Goal: Task Accomplishment & Management: Complete application form

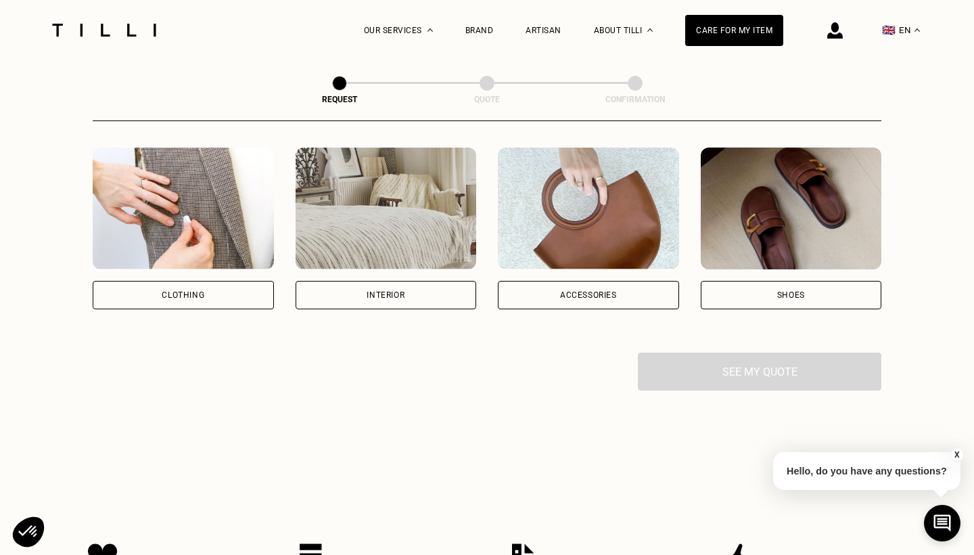
scroll to position [238, 0]
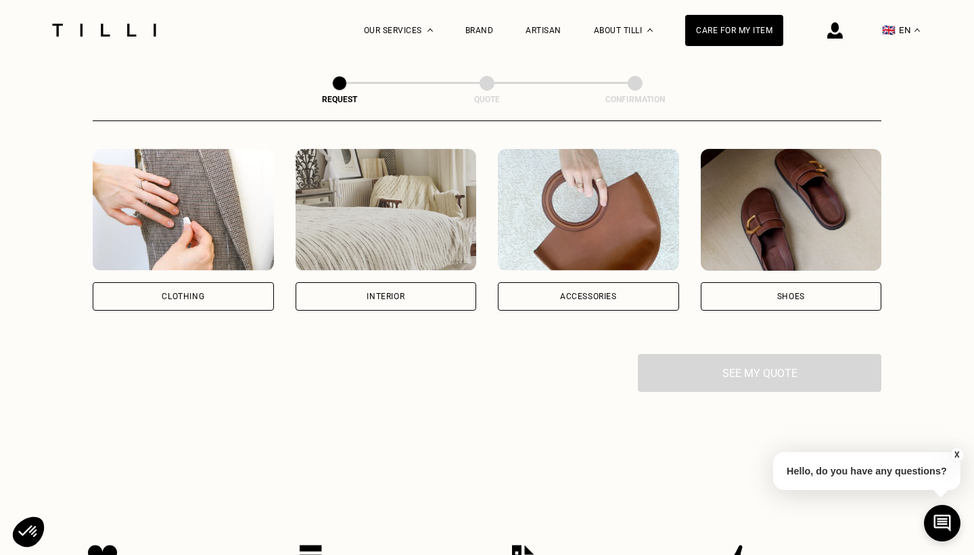
click at [378, 296] on div "Interior" at bounding box center [386, 296] width 38 height 8
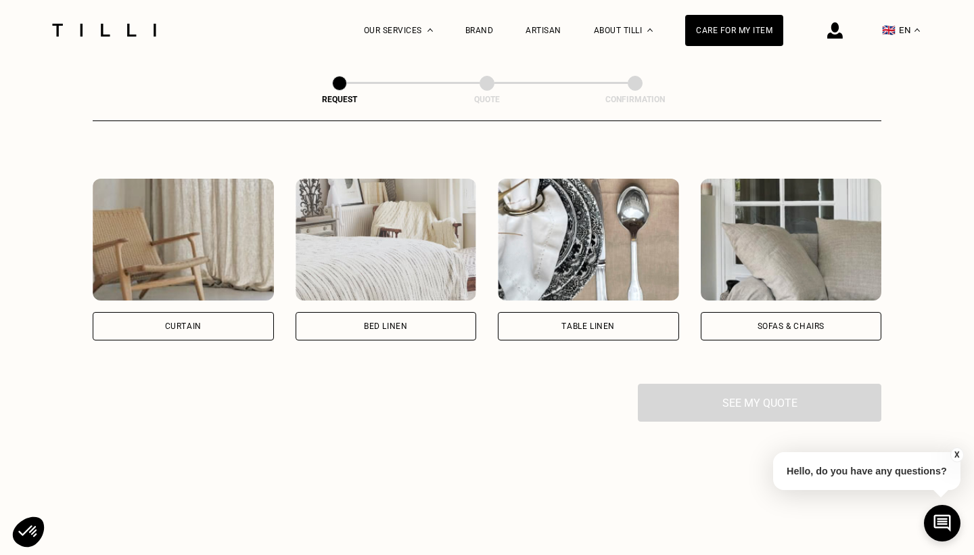
scroll to position [578, 0]
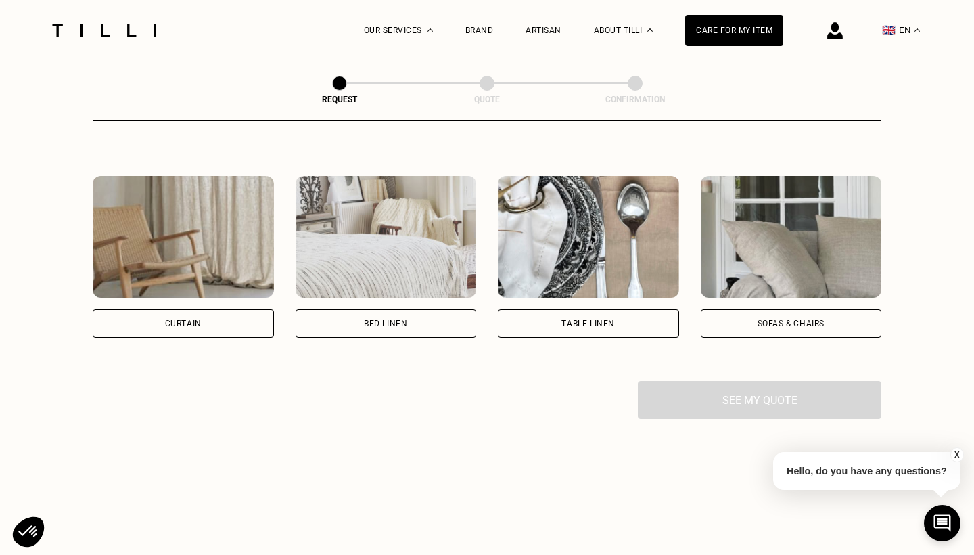
click at [385, 321] on div "Bed linen" at bounding box center [385, 323] width 43 height 8
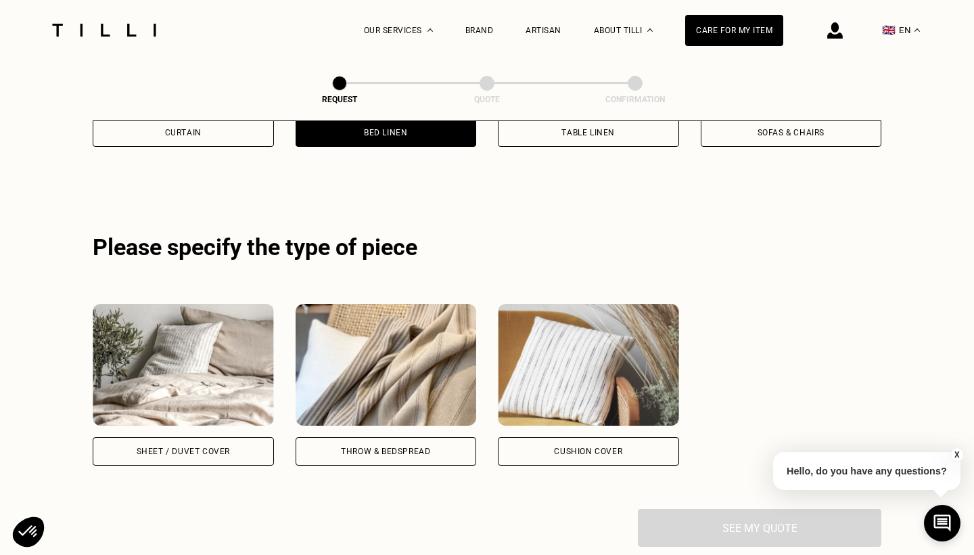
scroll to position [807, 0]
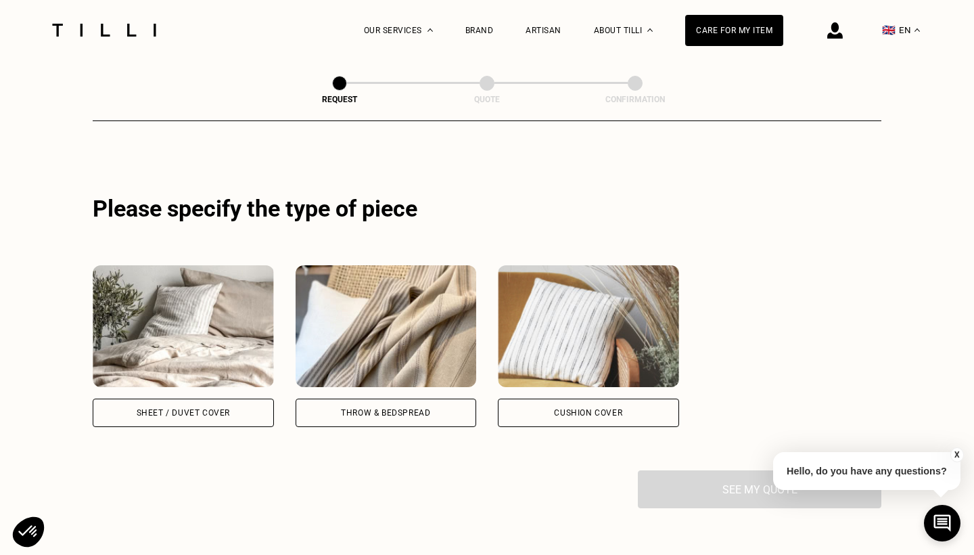
click at [185, 416] on div "Sheet / Duvet cover" at bounding box center [183, 412] width 93 height 8
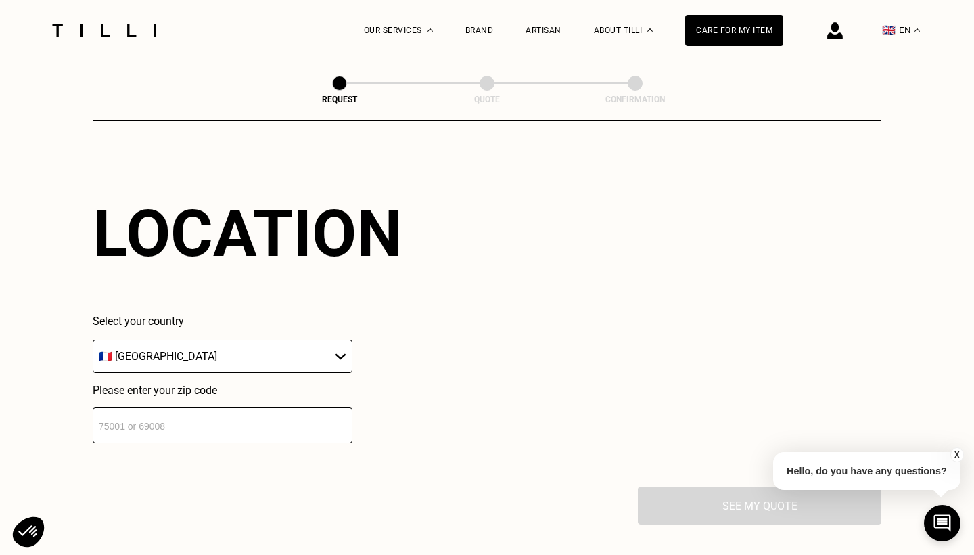
scroll to position [1126, 0]
select select "UK"
click at [736, 509] on div "See my quote" at bounding box center [487, 505] width 788 height 38
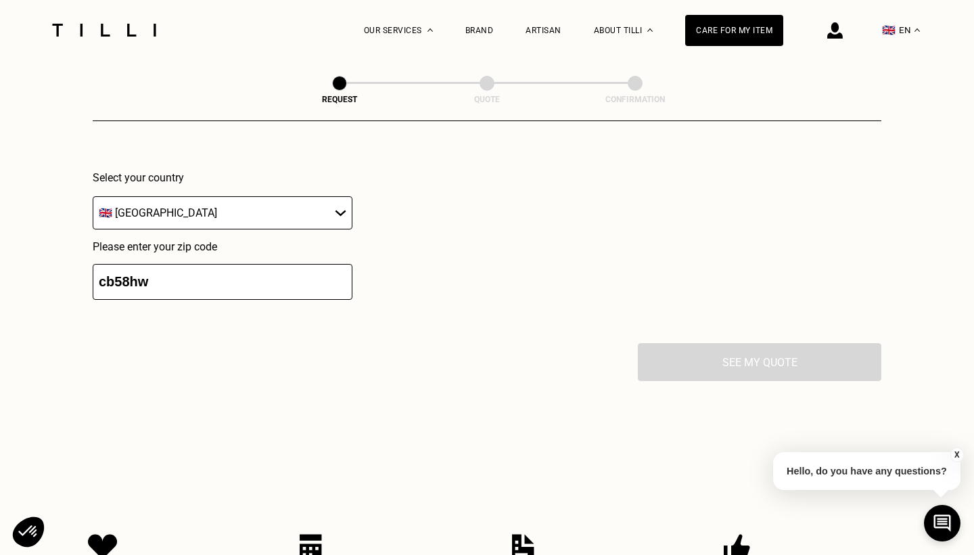
scroll to position [1289, 0]
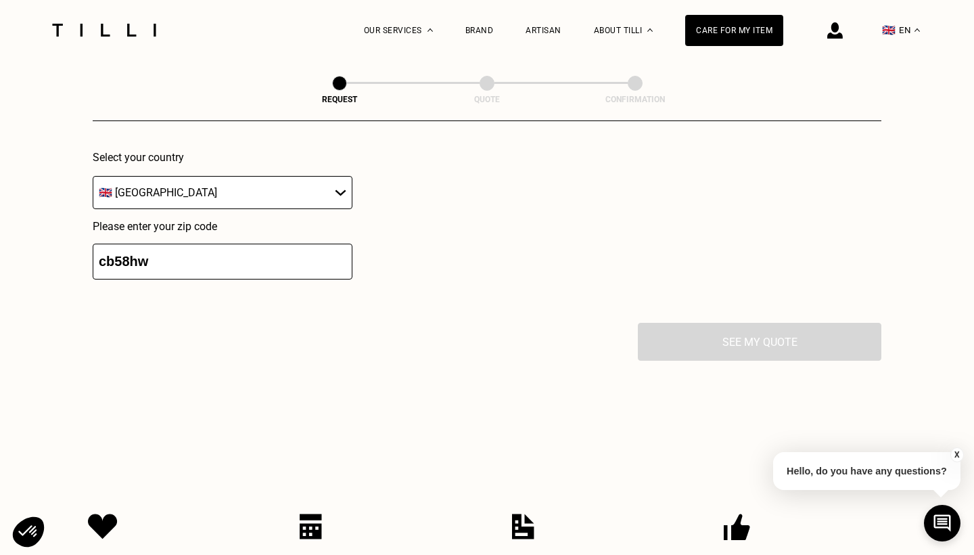
click at [743, 346] on div "See my quote" at bounding box center [487, 342] width 788 height 38
click at [163, 262] on input "cb58hw" at bounding box center [223, 261] width 260 height 36
click at [104, 266] on input "cb58hw" at bounding box center [223, 261] width 260 height 36
click at [117, 266] on input "Cb58hw" at bounding box center [223, 261] width 260 height 36
click at [128, 268] on input "CB58hw" at bounding box center [223, 261] width 260 height 36
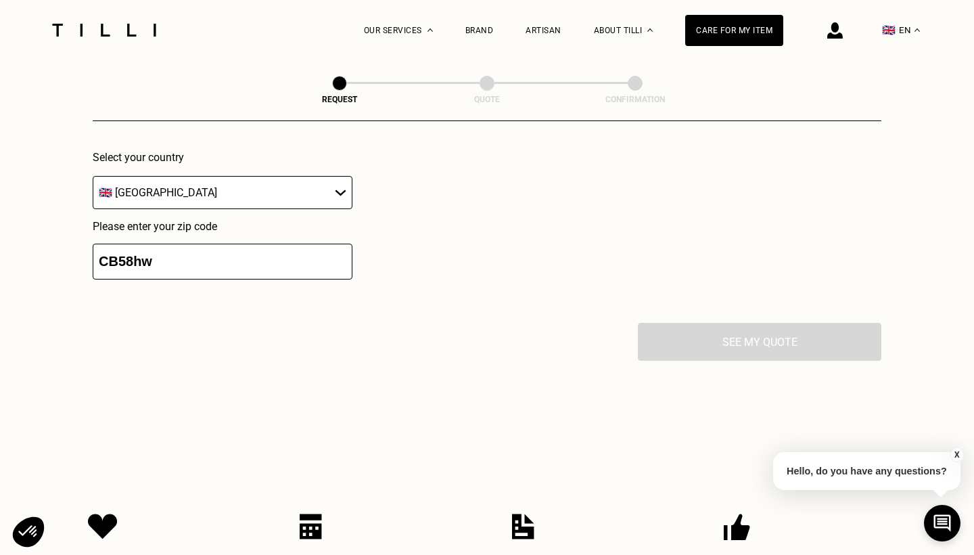
type input "CB5 8hw"
click at [163, 267] on input "CB5 8hw" at bounding box center [223, 261] width 260 height 36
type input "CB5 8HW"
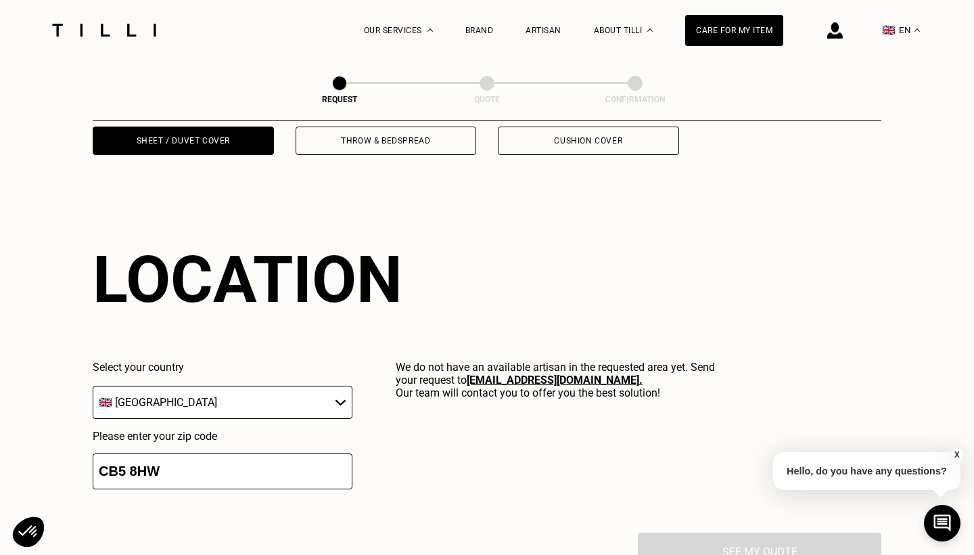
scroll to position [1073, 0]
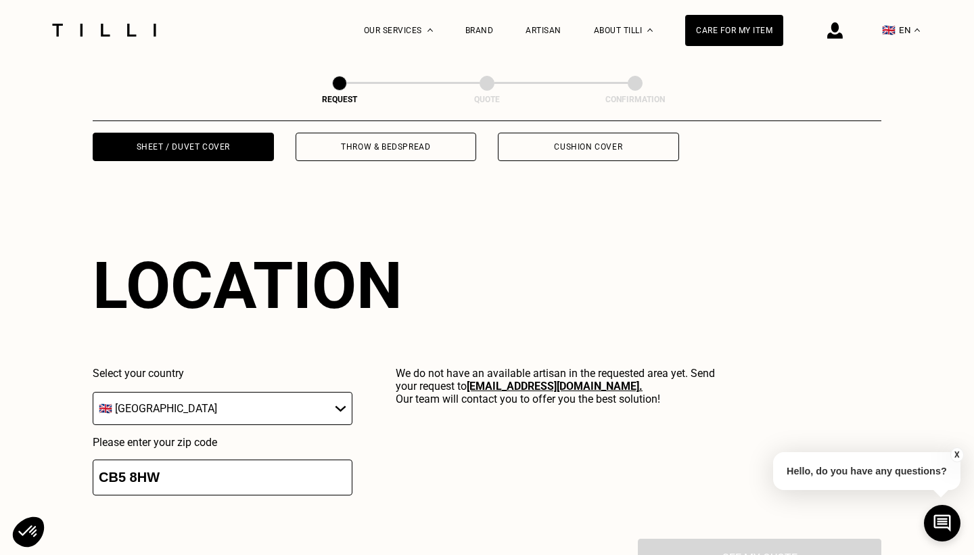
drag, startPoint x: 469, startPoint y: 381, endPoint x: 542, endPoint y: 386, distance: 73.2
click at [542, 386] on p "We do not have an available artisan in the requested area yet. Send your reques…" at bounding box center [557, 386] width 323 height 39
copy p "We do not have an available artisan in the requested area yet. Send your reques…"
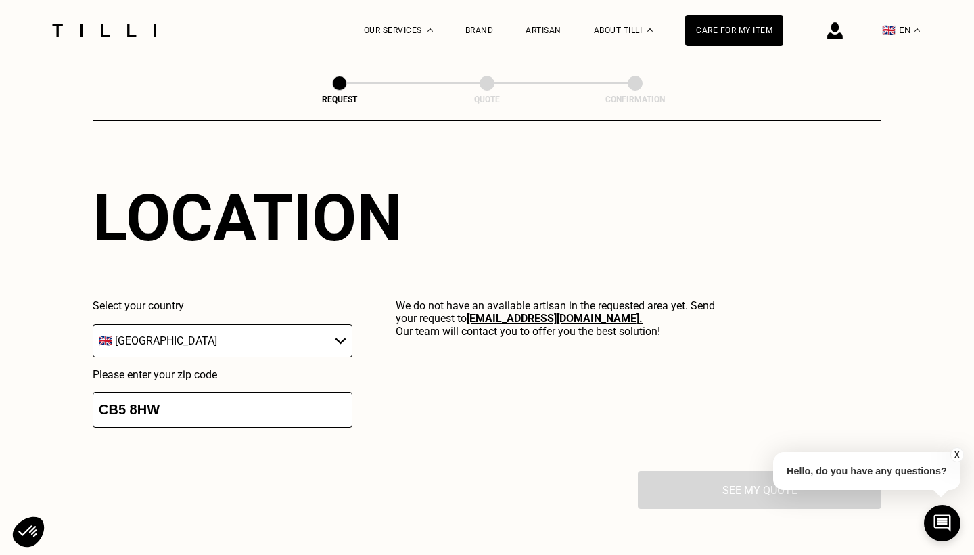
scroll to position [1146, 0]
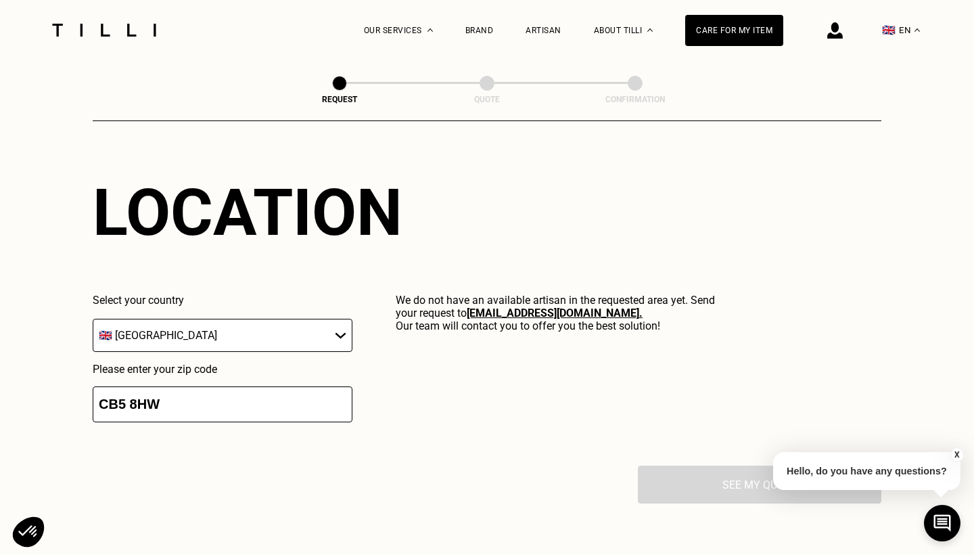
drag, startPoint x: 164, startPoint y: 406, endPoint x: 79, endPoint y: 405, distance: 85.2
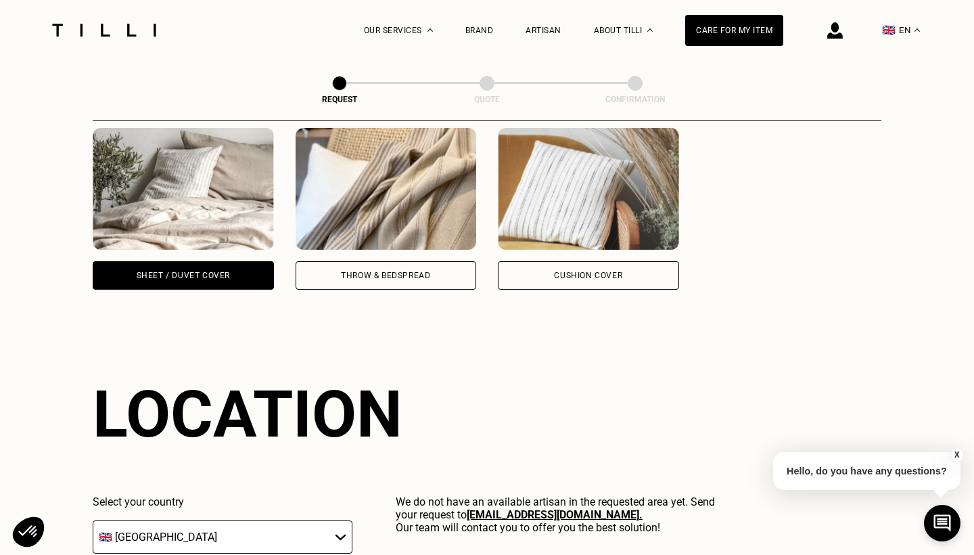
scroll to position [943, 0]
